Goal: Information Seeking & Learning: Learn about a topic

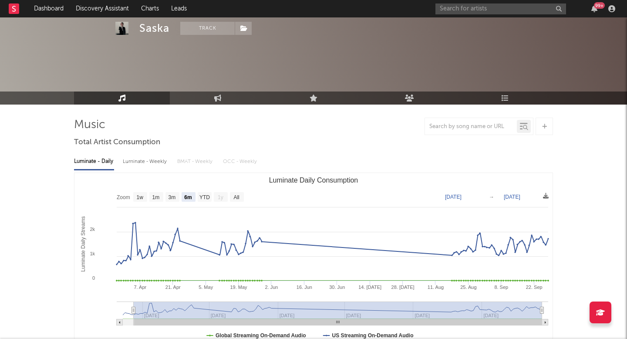
select select "6m"
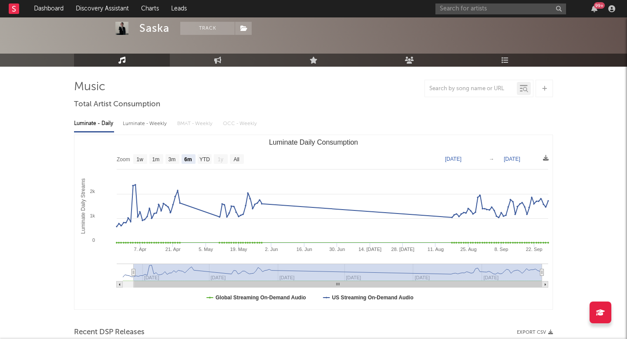
click at [481, 3] on div "99 +" at bounding box center [527, 8] width 183 height 17
click at [478, 4] on input "text" at bounding box center [501, 8] width 131 height 11
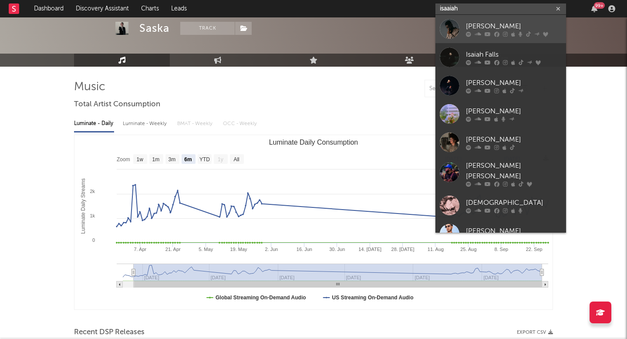
type input "isaaiah"
click at [491, 25] on div "[PERSON_NAME]" at bounding box center [514, 26] width 96 height 10
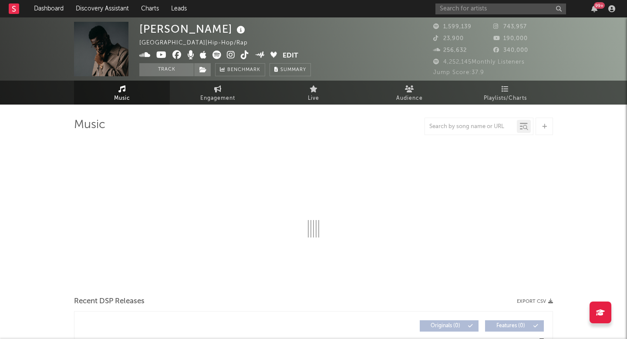
select select "6m"
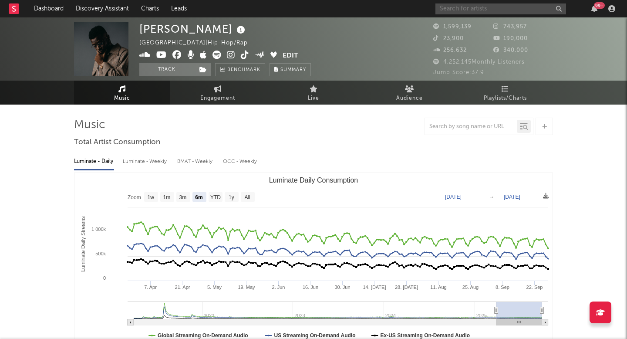
click at [466, 11] on input "text" at bounding box center [501, 8] width 131 height 11
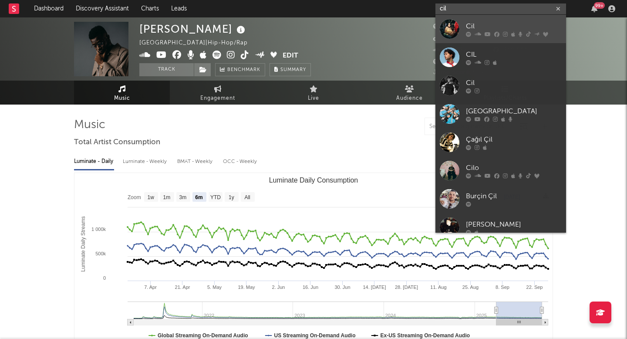
type input "cil"
click at [481, 28] on div "Cil" at bounding box center [514, 26] width 96 height 10
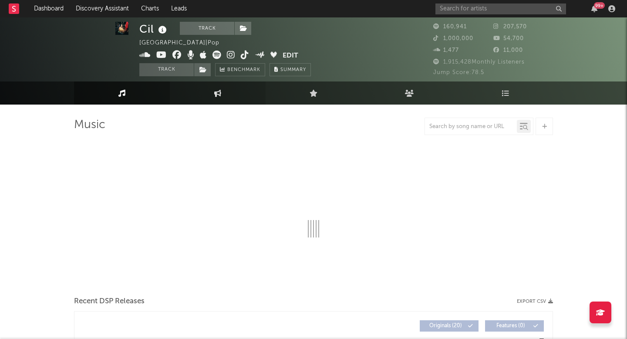
scroll to position [4, 0]
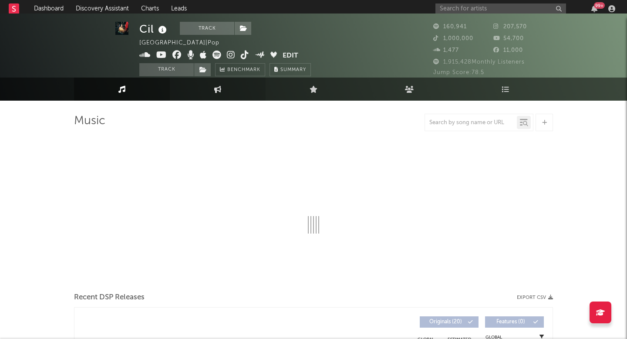
select select "6m"
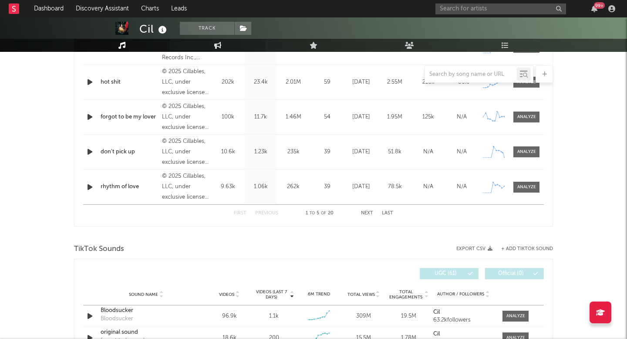
scroll to position [406, 0]
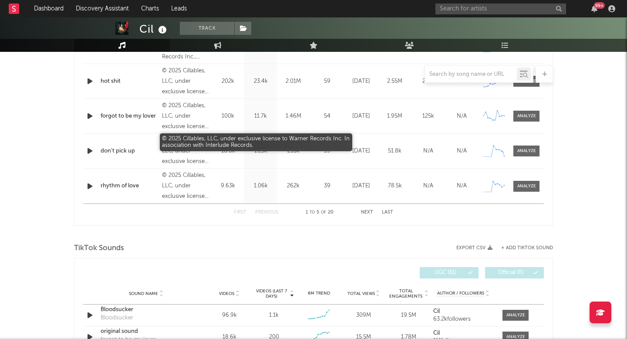
click at [196, 149] on div "© 2025 Cillables, LLC, under exclusive license to Warner Records Inc. In associ…" at bounding box center [185, 150] width 47 height 31
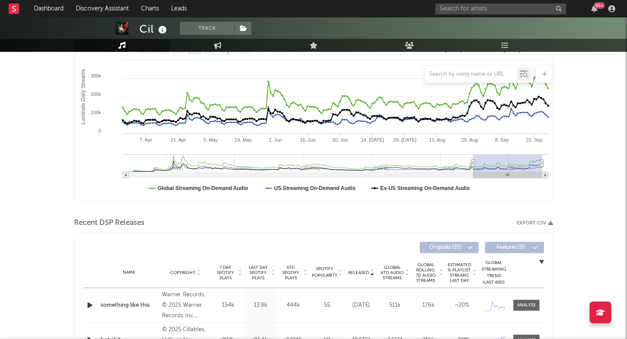
scroll to position [0, 0]
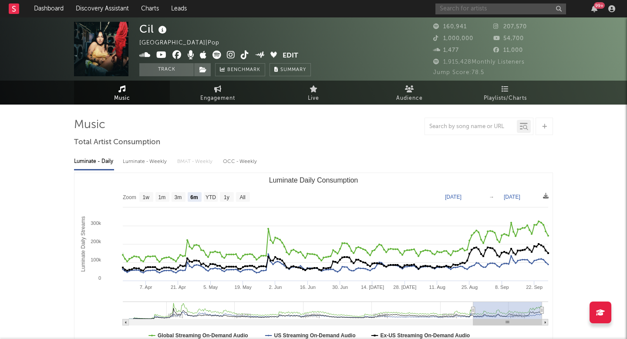
click at [490, 8] on input "text" at bounding box center [501, 8] width 131 height 11
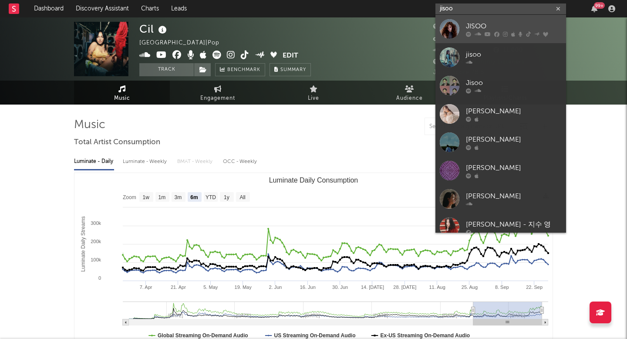
type input "jisoo"
click at [491, 27] on div "JISOO" at bounding box center [514, 26] width 96 height 10
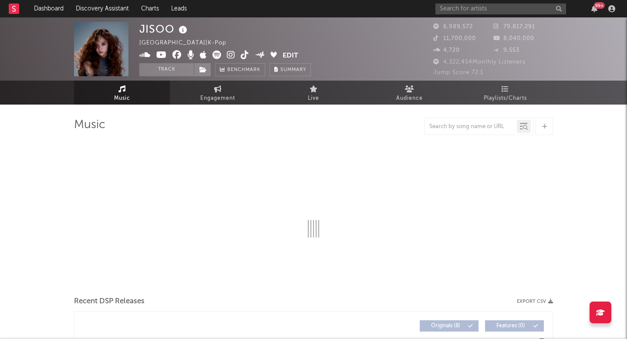
select select "6m"
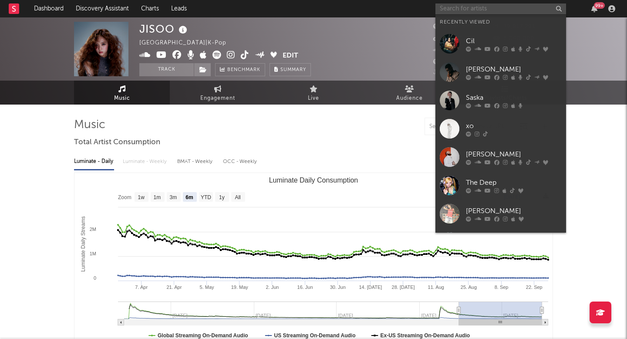
click at [511, 7] on input "text" at bounding box center [501, 8] width 131 height 11
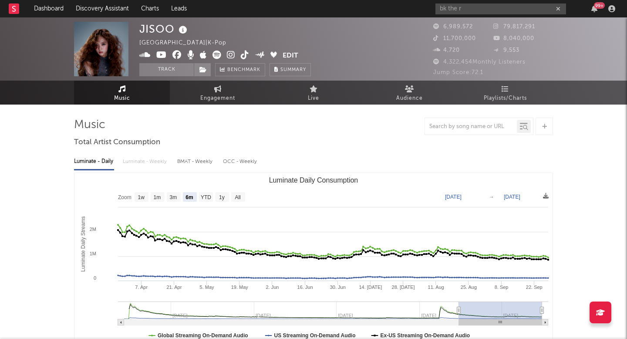
click at [485, 74] on div "Jump Score: 72.1" at bounding box center [494, 73] width 120 height 10
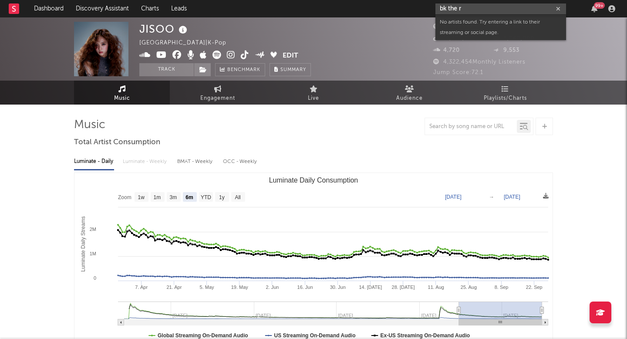
click at [473, 5] on input "bk the r" at bounding box center [501, 8] width 131 height 11
click at [470, 6] on input "bk the r" at bounding box center [501, 8] width 131 height 11
click at [460, 10] on input "bk the rula" at bounding box center [501, 8] width 131 height 11
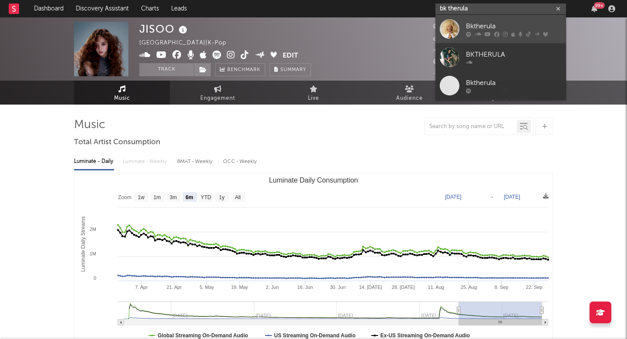
type input "bk therula"
click at [457, 29] on div at bounding box center [450, 29] width 20 height 20
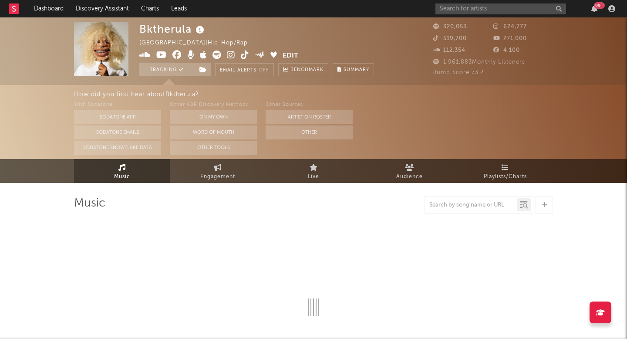
select select "6m"
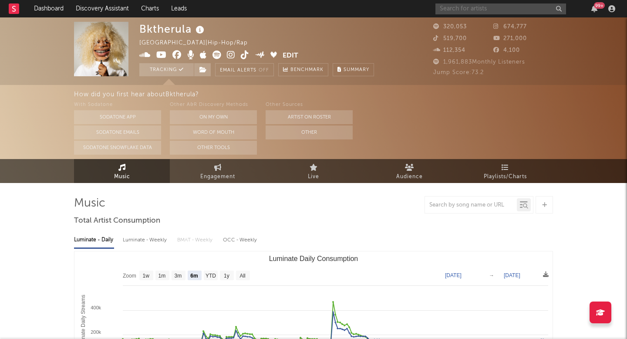
click at [467, 6] on input "text" at bounding box center [501, 8] width 131 height 11
click at [461, 13] on input "griff" at bounding box center [501, 8] width 131 height 11
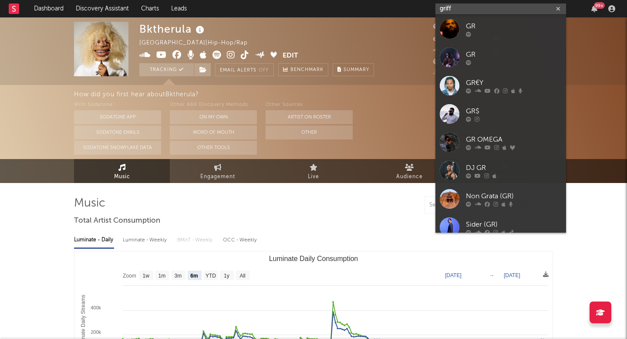
click at [459, 7] on input "griff" at bounding box center [501, 8] width 131 height 11
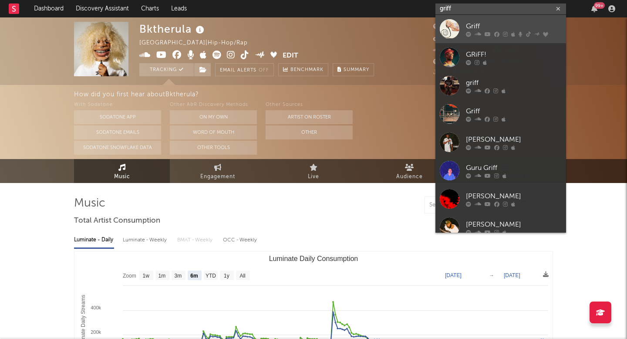
type input "griff"
click at [477, 27] on div "Griff" at bounding box center [514, 26] width 96 height 10
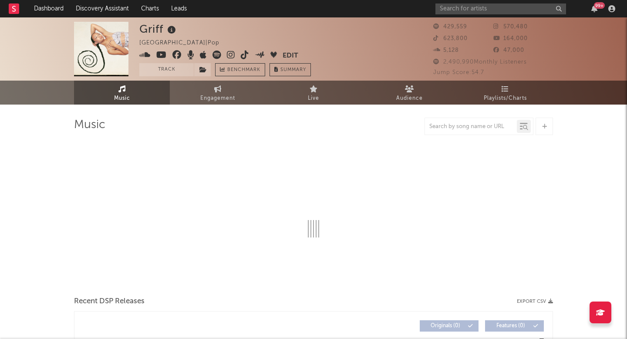
select select "6m"
